Goal: Check status: Check status

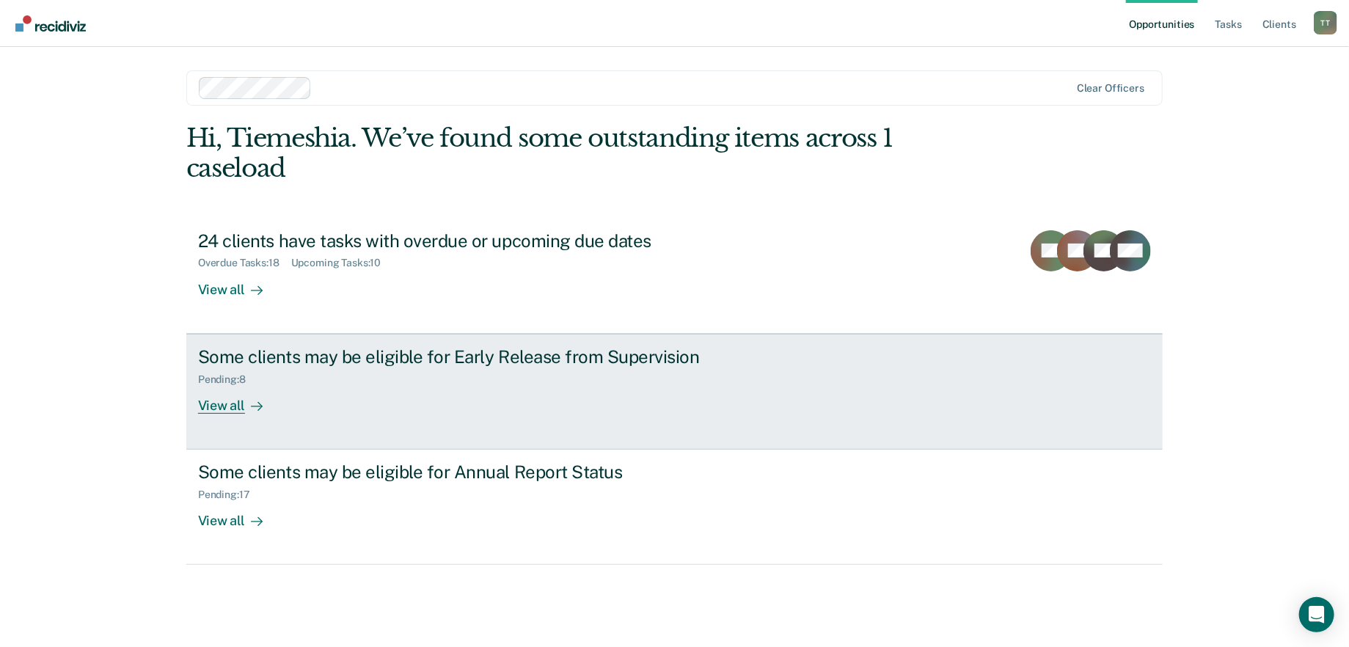
click at [490, 400] on div "Some clients may be eligible for Early Release from Supervision Pending : 8 Vie…" at bounding box center [473, 379] width 550 height 67
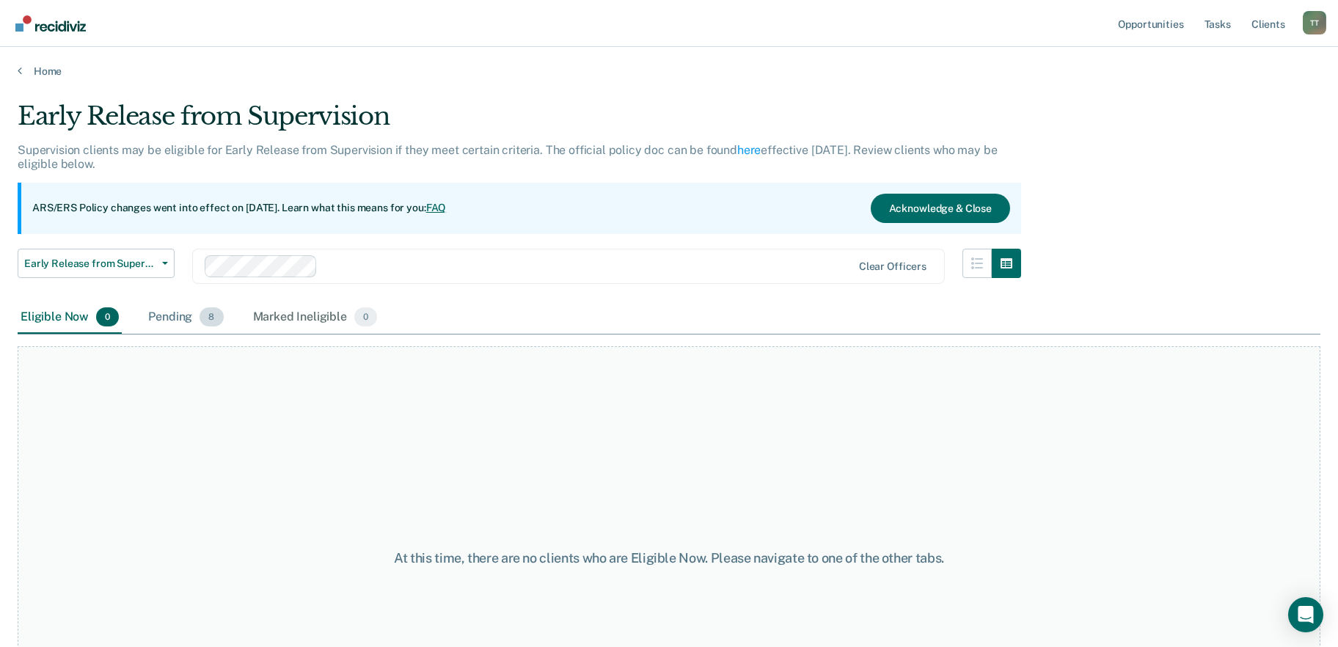
click at [172, 305] on div "Pending 8" at bounding box center [185, 317] width 81 height 32
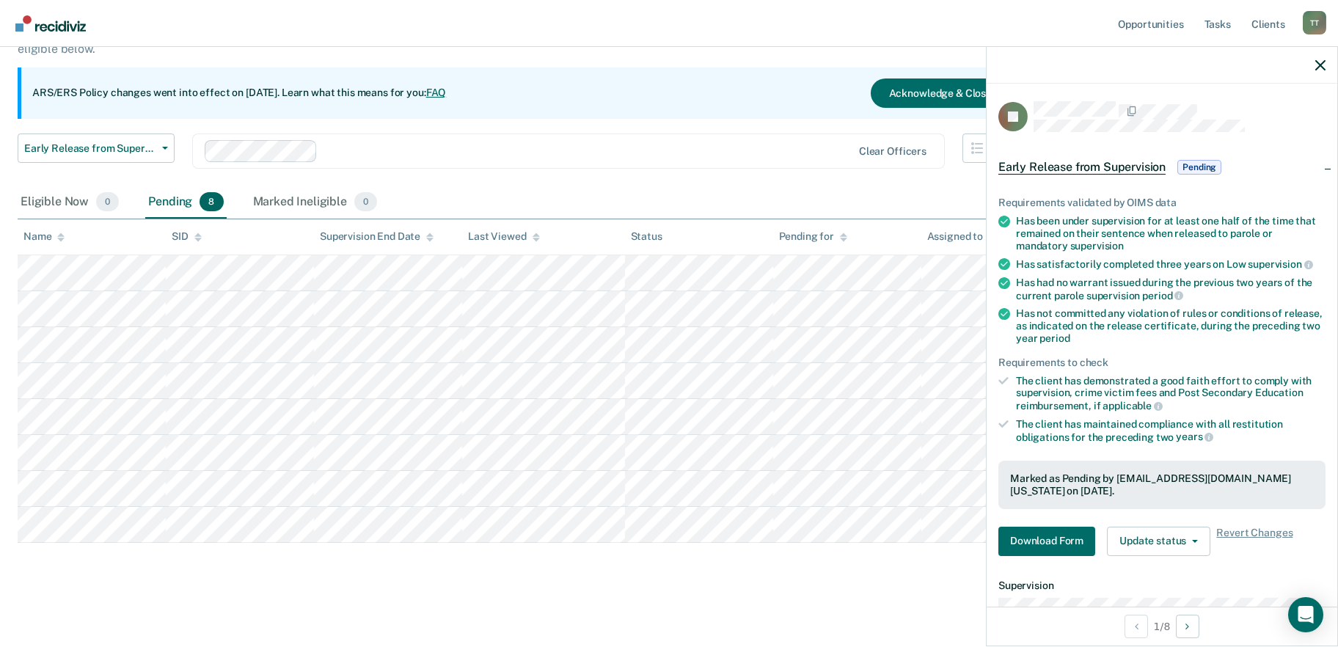
scroll to position [215, 0]
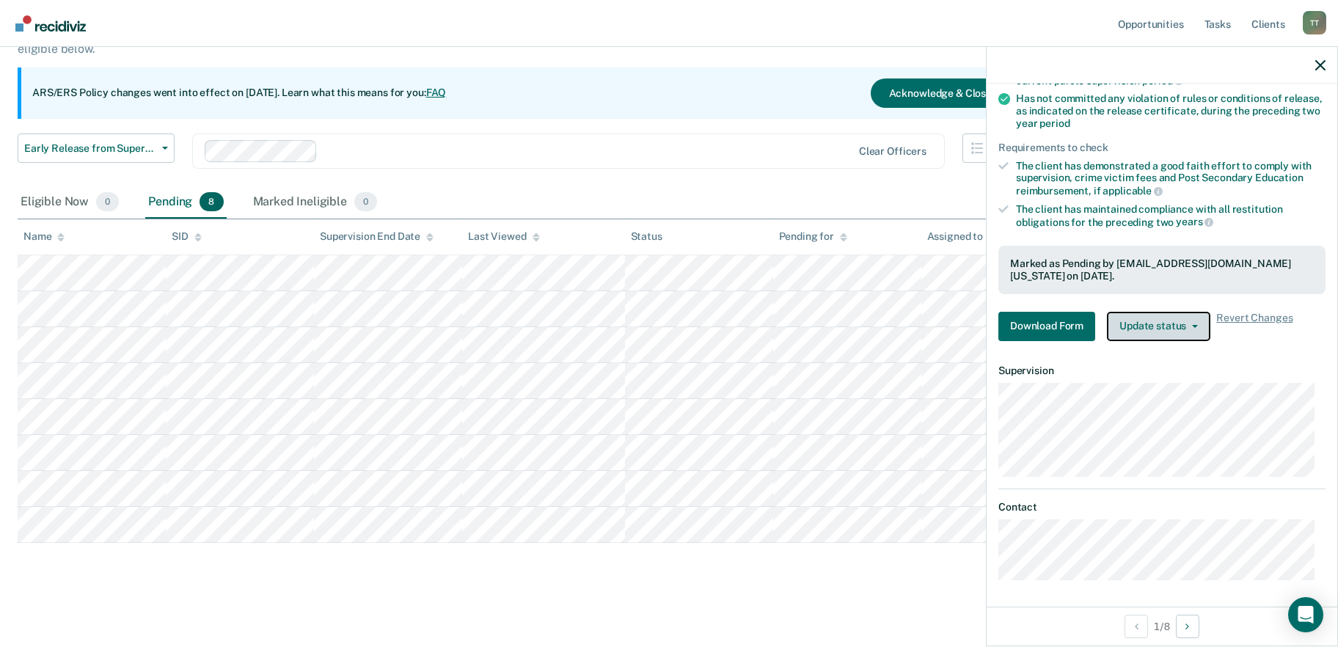
click at [1196, 324] on button "Update status" at bounding box center [1158, 326] width 103 height 29
click at [1289, 351] on article "LJ Early Release from Supervision Pending Requirements validated by OIMS data H…" at bounding box center [1161, 233] width 327 height 694
click at [494, 636] on main "Early Release from Supervision Supervision clients may be eligible for Early Re…" at bounding box center [669, 303] width 1338 height 681
click at [542, 623] on main "Early Release from Supervision Supervision clients may be eligible for Early Re…" at bounding box center [669, 303] width 1338 height 681
click at [1319, 65] on icon "button" at bounding box center [1320, 65] width 10 height 10
